Goal: Task Accomplishment & Management: Use online tool/utility

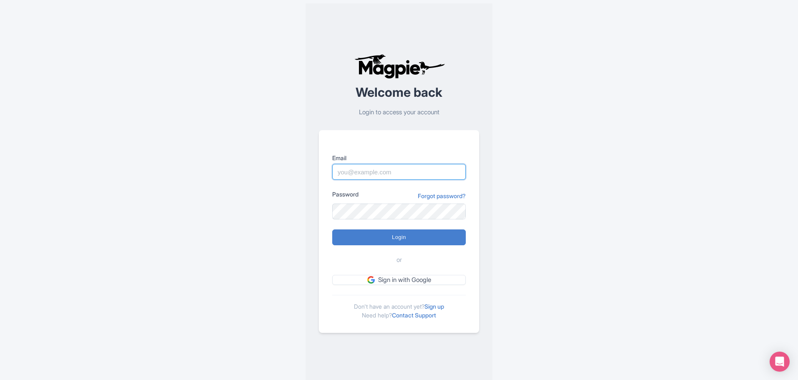
click at [352, 174] on input "Email" at bounding box center [399, 172] width 134 height 16
paste input "marion.blanchot@citywonders.com"
type input "marion.blanchot@citywonders.com"
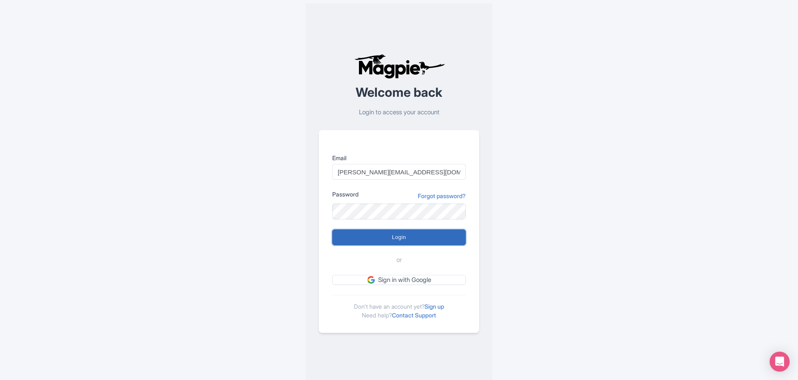
click at [391, 239] on input "Login" at bounding box center [399, 237] width 134 height 16
type input "Logging in..."
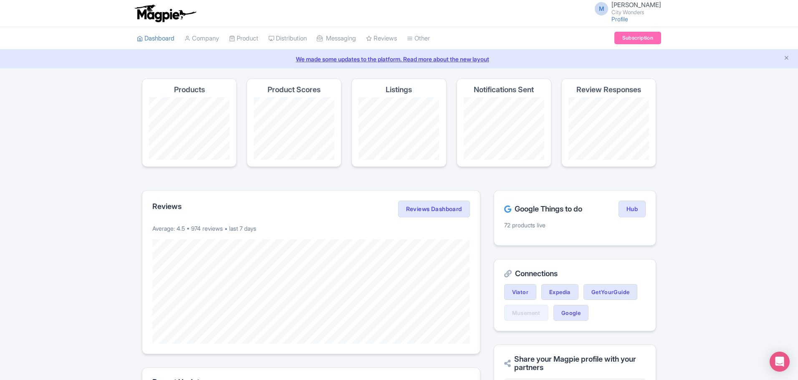
drag, startPoint x: 251, startPoint y: 0, endPoint x: 715, endPoint y: 131, distance: 482.2
click at [717, 131] on div "Success You have been logged in Magpie recommends Respond to more reviews You c…" at bounding box center [399, 339] width 798 height 523
click at [248, 41] on link "Product" at bounding box center [243, 38] width 29 height 23
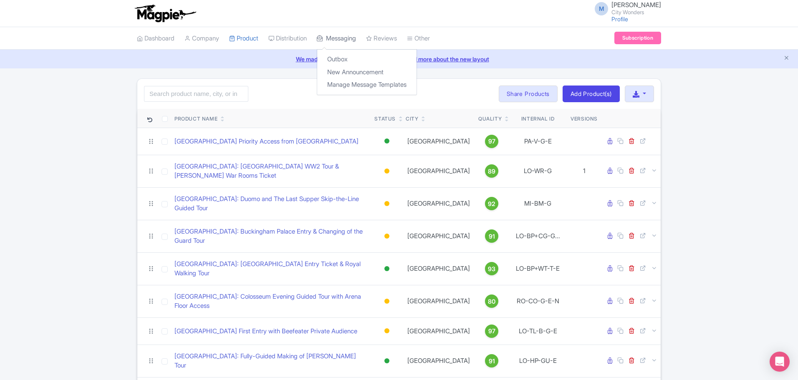
click at [341, 38] on link "Messaging" at bounding box center [336, 38] width 39 height 23
click at [372, 40] on icon at bounding box center [369, 38] width 6 height 6
click at [397, 35] on link "Reviews" at bounding box center [381, 38] width 31 height 23
click at [402, 73] on link "Manage" at bounding box center [405, 72] width 79 height 13
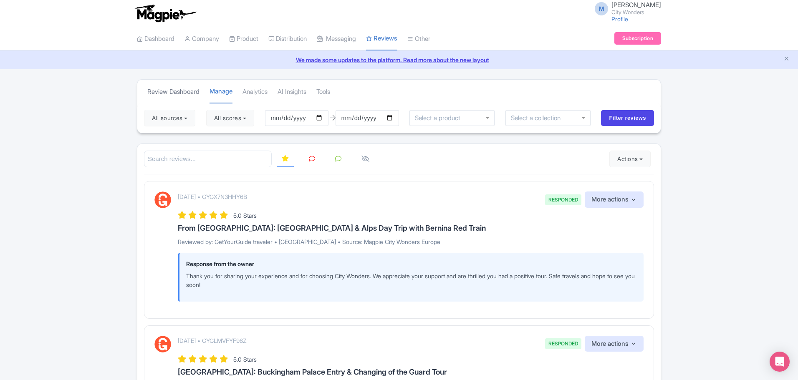
click at [187, 89] on link "Review Dashboard" at bounding box center [173, 92] width 52 height 23
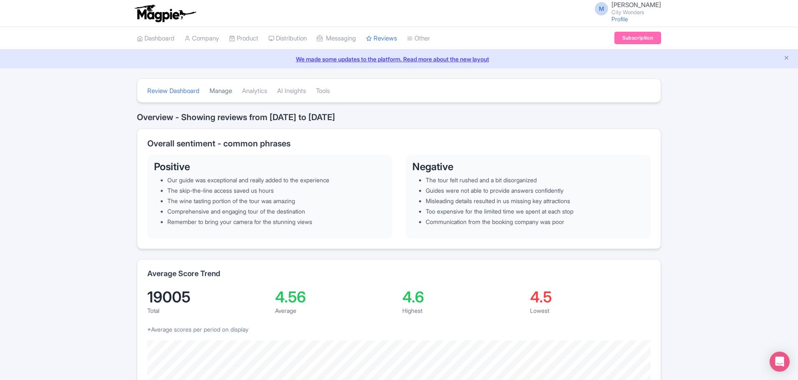
click at [228, 91] on link "Manage" at bounding box center [220, 91] width 23 height 23
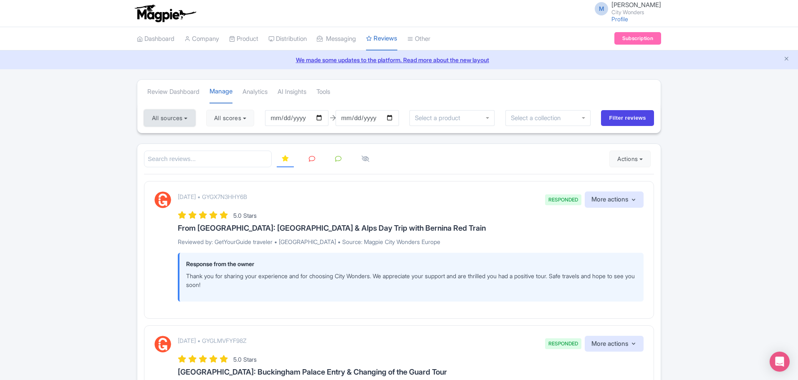
click at [185, 121] on button "All sources" at bounding box center [169, 118] width 51 height 17
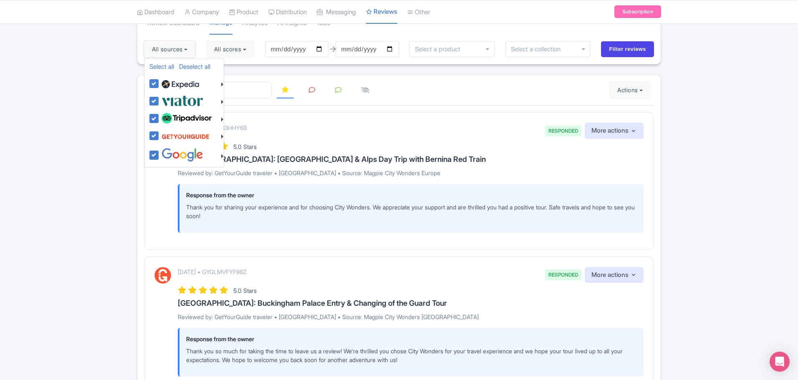
scroll to position [83, 0]
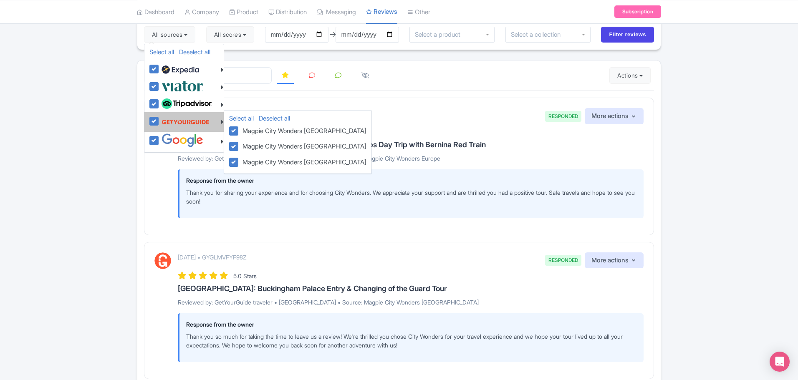
click at [193, 117] on img at bounding box center [185, 122] width 48 height 16
click at [165, 117] on input "checkbox" at bounding box center [161, 116] width 5 height 5
checkbox input "false"
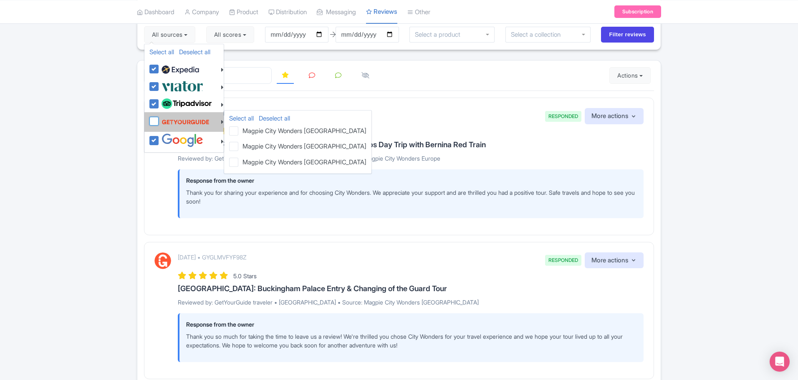
checkbox input "false"
click at [193, 118] on img at bounding box center [185, 122] width 48 height 16
click at [165, 118] on input "checkbox" at bounding box center [161, 116] width 5 height 5
checkbox input "true"
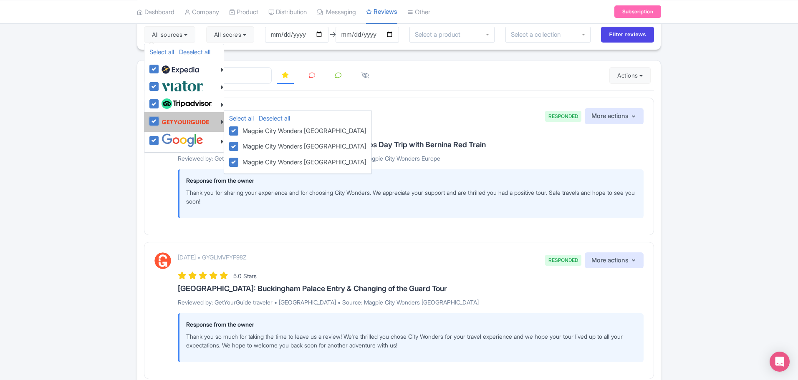
checkbox input "true"
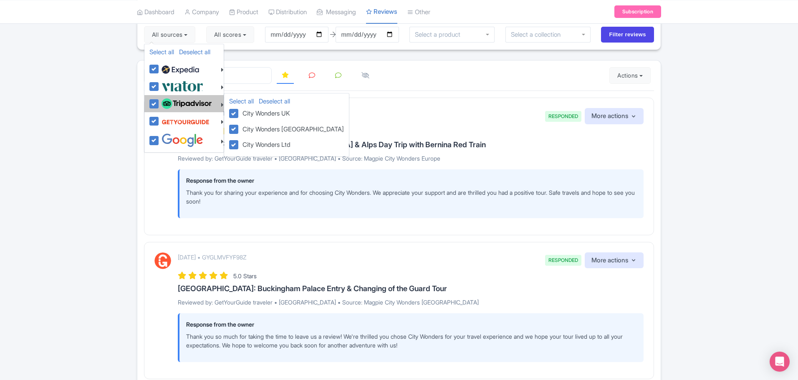
click at [159, 102] on label at bounding box center [185, 104] width 52 height 14
click at [159, 102] on input "checkbox" at bounding box center [161, 99] width 5 height 5
checkbox input "false"
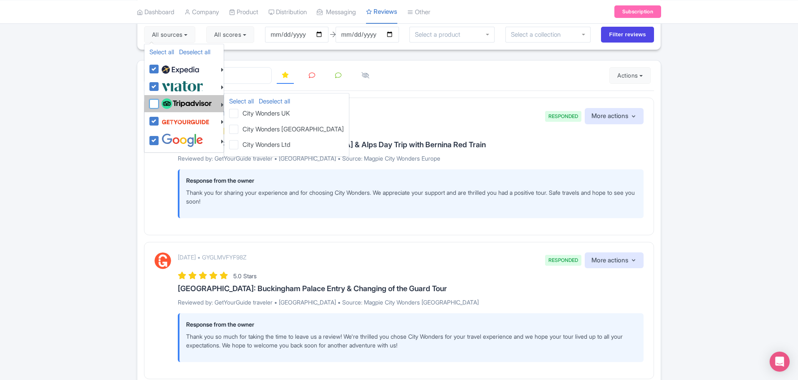
checkbox input "false"
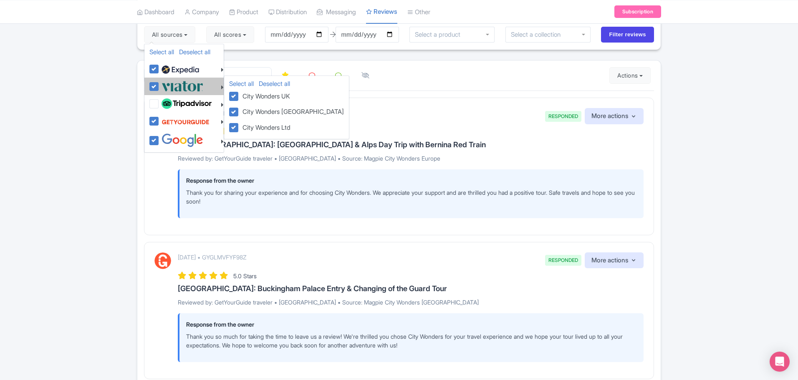
click at [159, 88] on label at bounding box center [181, 86] width 44 height 14
click at [159, 85] on input "checkbox" at bounding box center [161, 81] width 5 height 5
checkbox input "false"
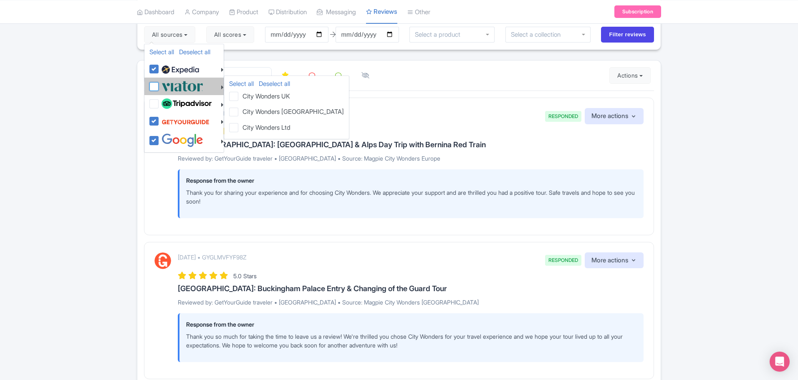
checkbox input "false"
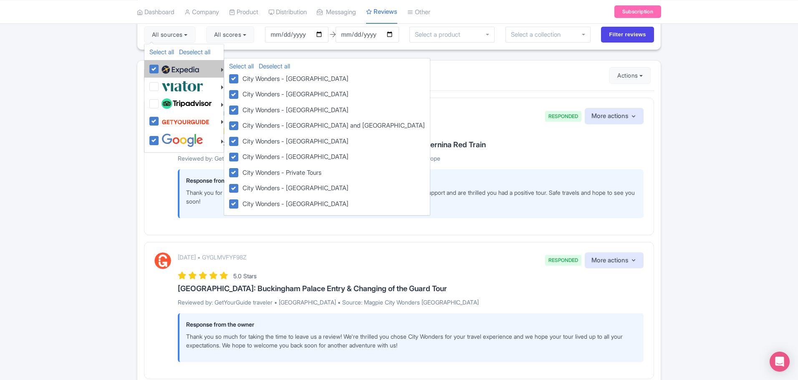
click at [159, 70] on label at bounding box center [179, 69] width 40 height 14
click at [159, 67] on input "checkbox" at bounding box center [161, 64] width 5 height 5
checkbox input "false"
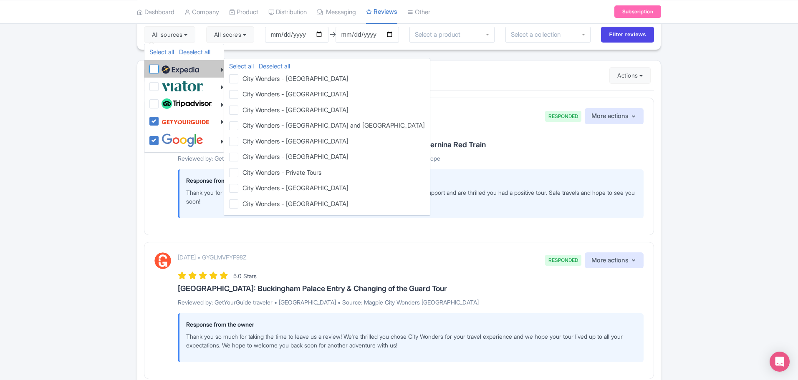
checkbox input "false"
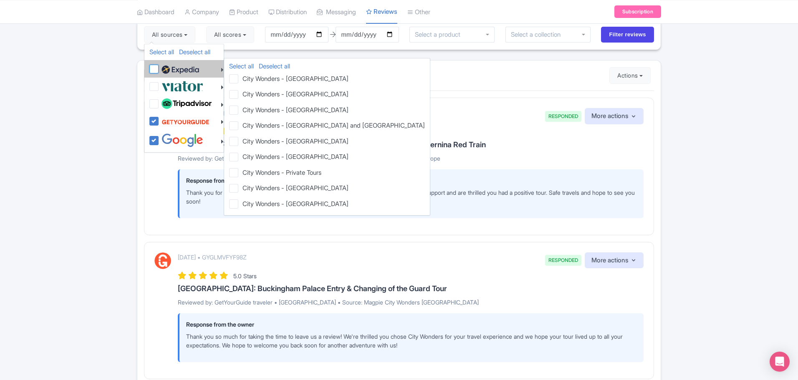
checkbox input "false"
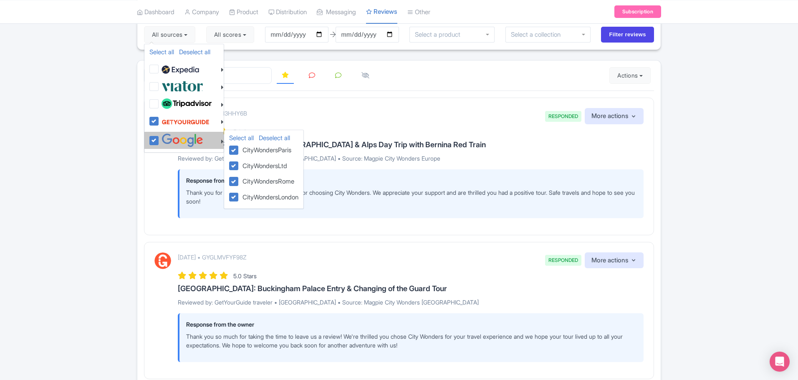
click at [159, 139] on label at bounding box center [181, 141] width 44 height 14
click at [159, 139] on input "checkbox" at bounding box center [161, 136] width 5 height 5
checkbox input "false"
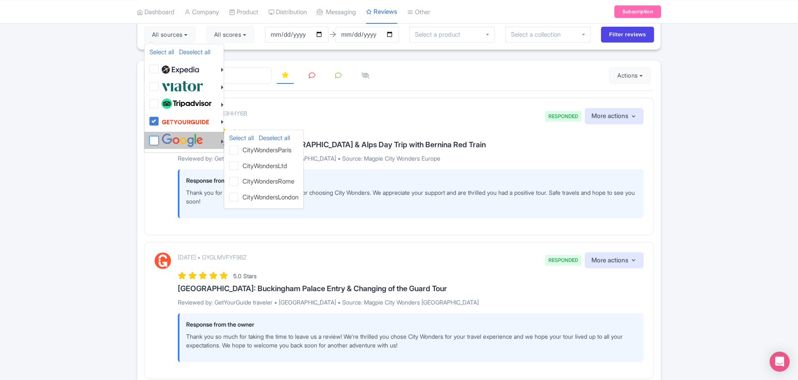
checkbox input "false"
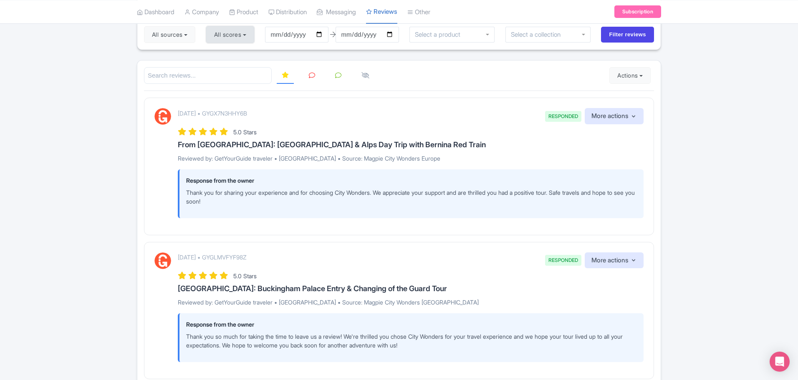
click at [239, 38] on button "All scores" at bounding box center [230, 34] width 48 height 17
click at [232, 53] on label "5 stars" at bounding box center [231, 55] width 19 height 10
click at [227, 53] on input "5 stars" at bounding box center [224, 51] width 5 height 5
checkbox input "false"
click at [235, 67] on label "4 stars" at bounding box center [231, 68] width 19 height 10
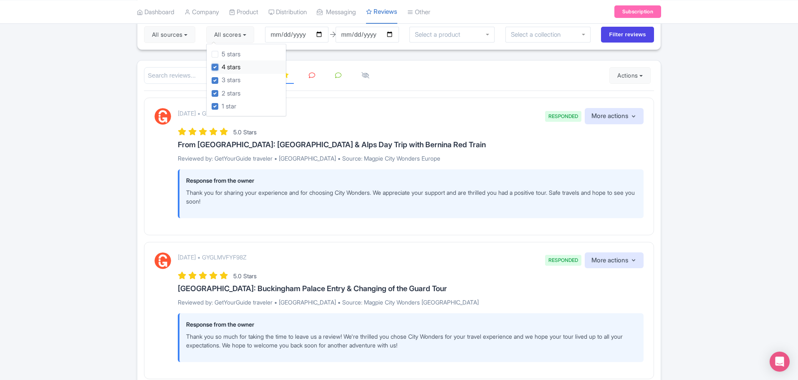
click at [227, 67] on input "4 stars" at bounding box center [224, 64] width 5 height 5
checkbox input "false"
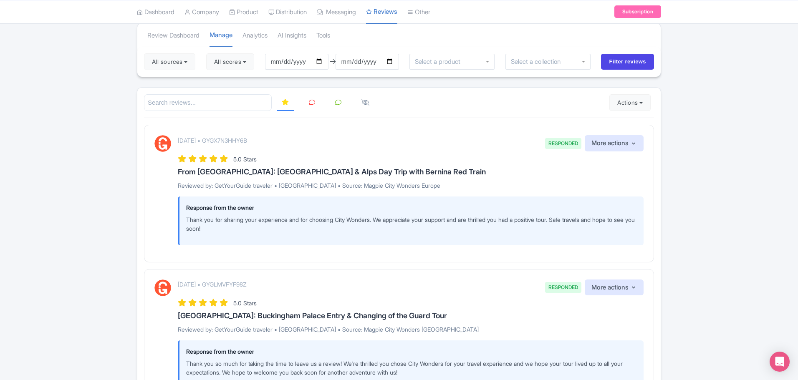
scroll to position [42, 0]
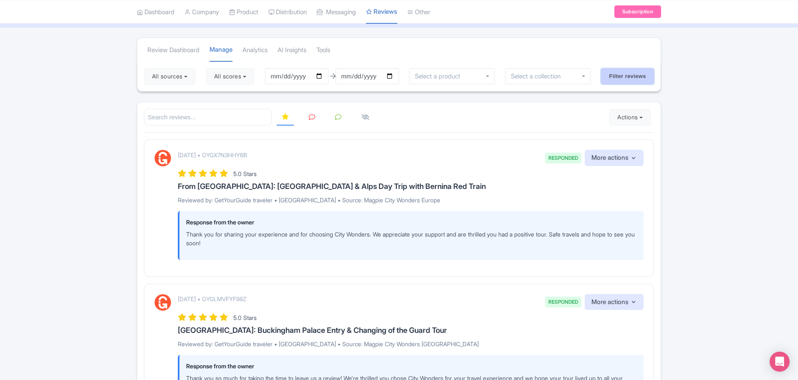
click at [626, 79] on input "Filter reviews" at bounding box center [627, 76] width 53 height 16
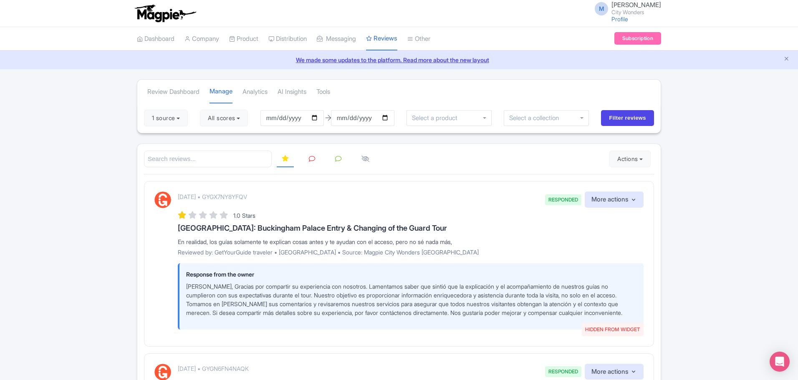
click at [311, 160] on icon at bounding box center [312, 159] width 6 height 6
